Goal: Transaction & Acquisition: Purchase product/service

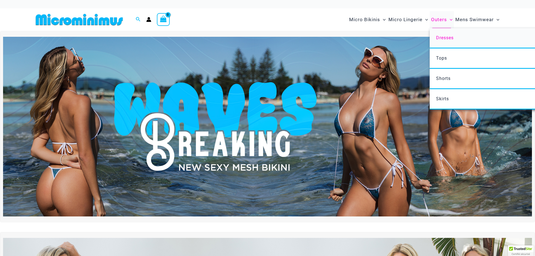
click at [444, 37] on span "Dresses" at bounding box center [445, 37] width 18 height 5
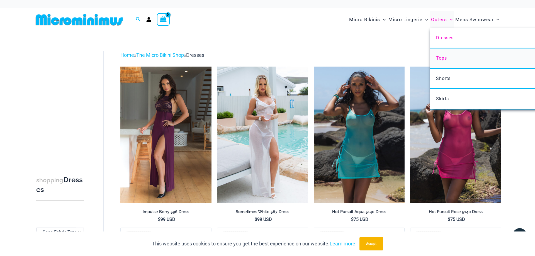
click at [448, 57] on link "Tops" at bounding box center [513, 59] width 166 height 20
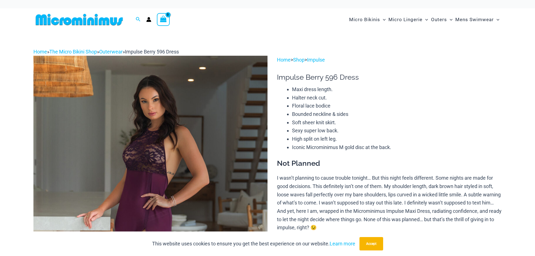
type input "**********"
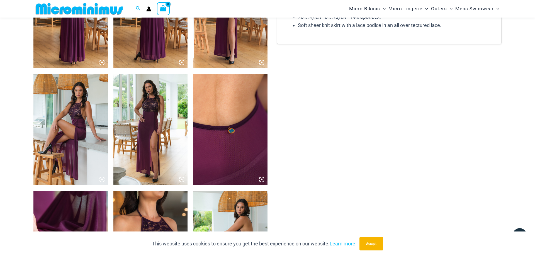
scroll to position [565, 0]
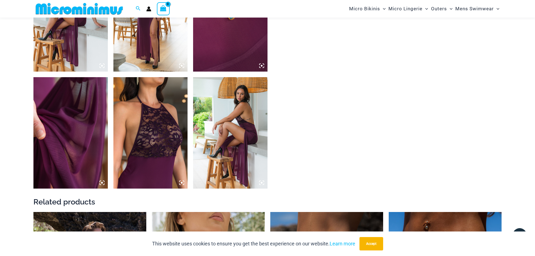
click at [167, 143] on img at bounding box center [150, 133] width 74 height 112
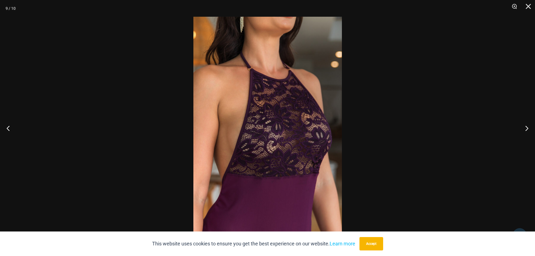
click at [125, 121] on div at bounding box center [267, 128] width 535 height 256
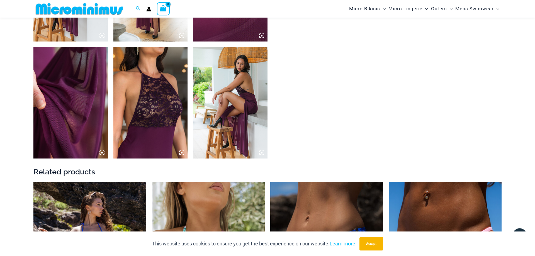
scroll to position [678, 0]
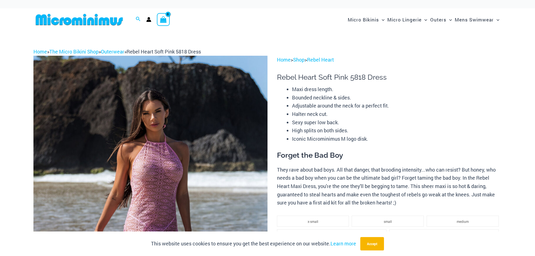
type input "**********"
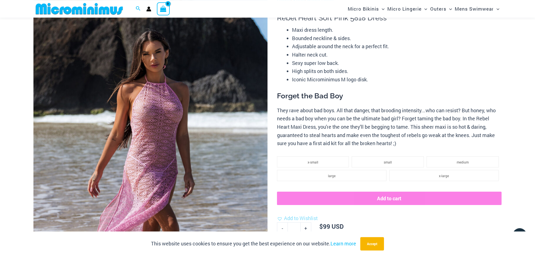
scroll to position [52, 0]
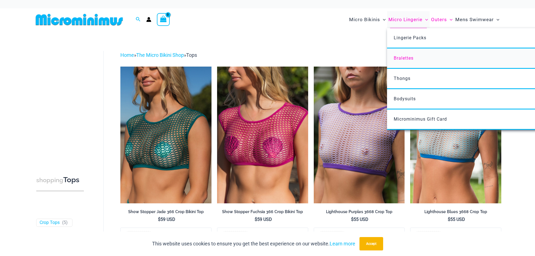
click at [404, 57] on span "Bralettes" at bounding box center [404, 57] width 20 height 5
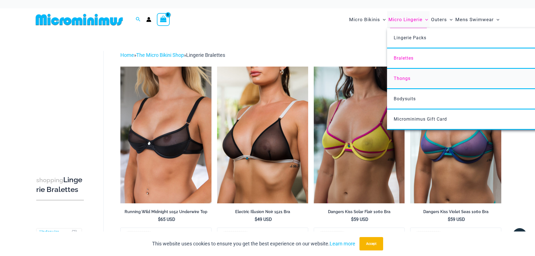
click at [403, 77] on span "Thongs" at bounding box center [402, 78] width 17 height 5
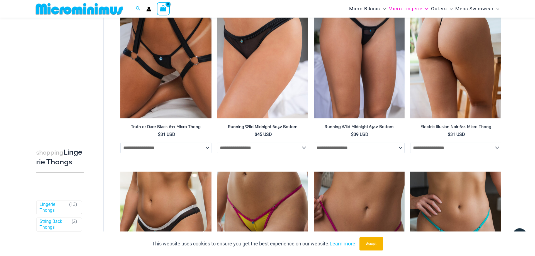
scroll to position [69, 0]
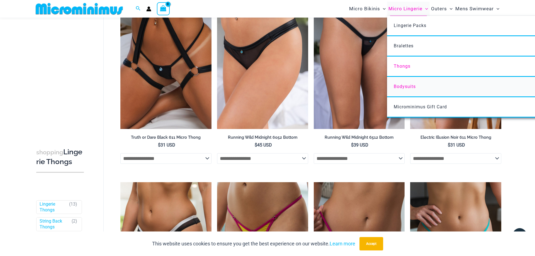
click at [407, 86] on span "Bodysuits" at bounding box center [405, 86] width 22 height 5
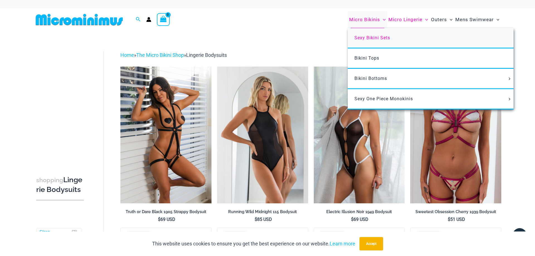
click at [367, 38] on span "Sexy Bikini Sets" at bounding box center [373, 37] width 36 height 5
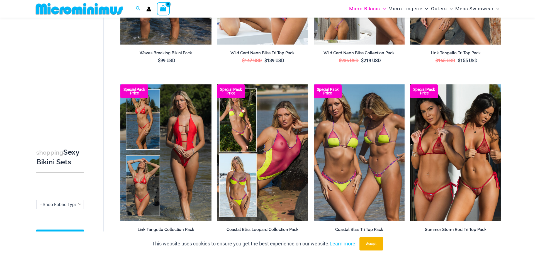
scroll to position [166, 0]
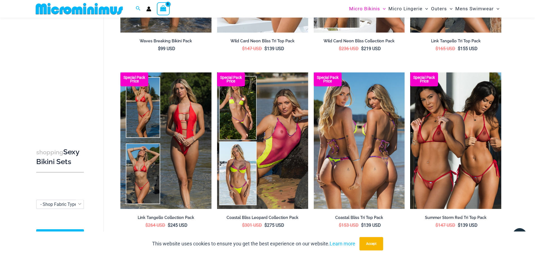
click at [366, 99] on img at bounding box center [359, 140] width 91 height 137
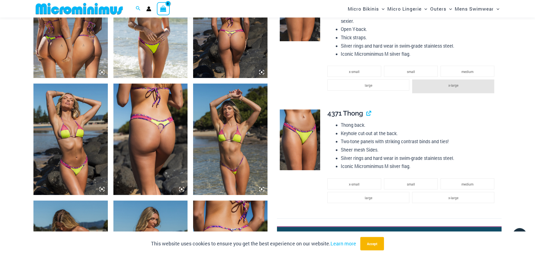
scroll to position [450, 0]
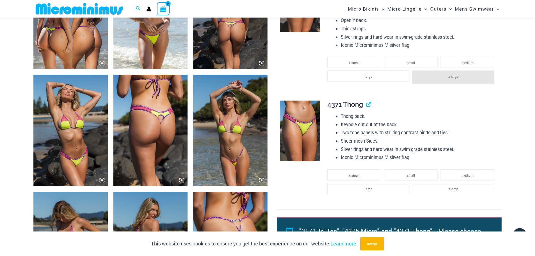
click at [211, 145] on img at bounding box center [230, 131] width 74 height 112
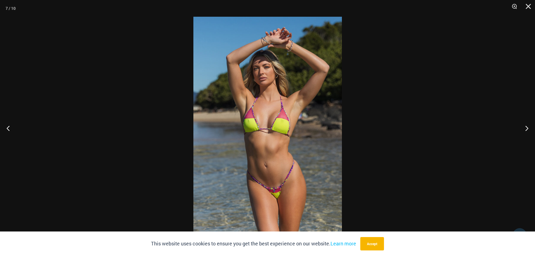
click at [264, 130] on img at bounding box center [268, 128] width 149 height 223
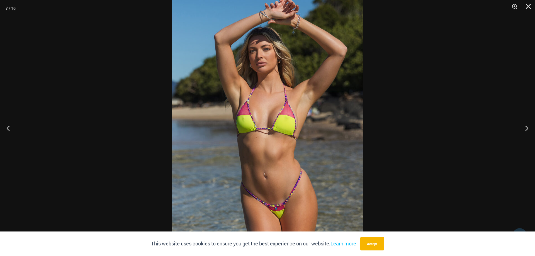
click at [129, 112] on div at bounding box center [267, 128] width 535 height 256
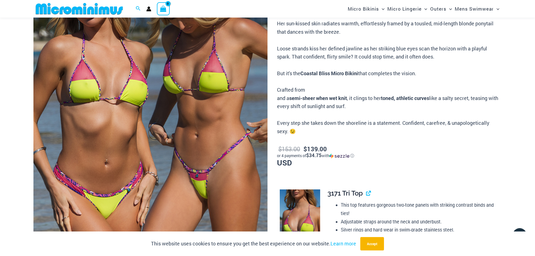
scroll to position [52, 0]
